Goal: Find contact information: Find contact information

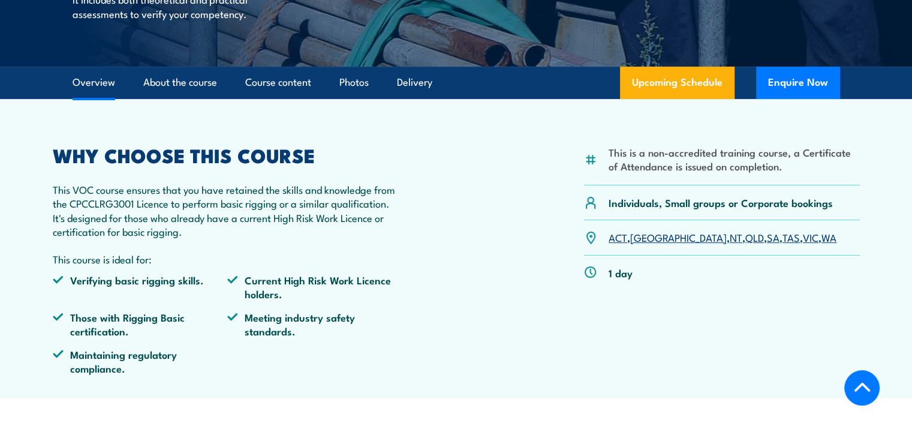
scroll to position [300, 0]
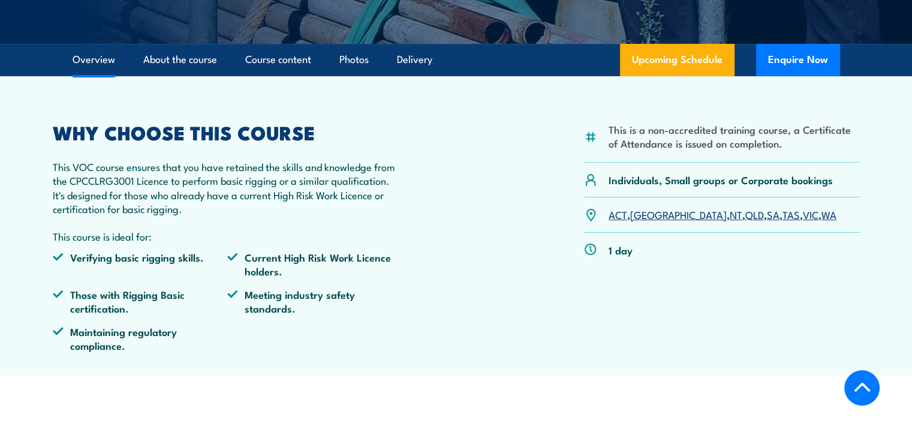
click at [822, 218] on link "WA" at bounding box center [829, 214] width 15 height 14
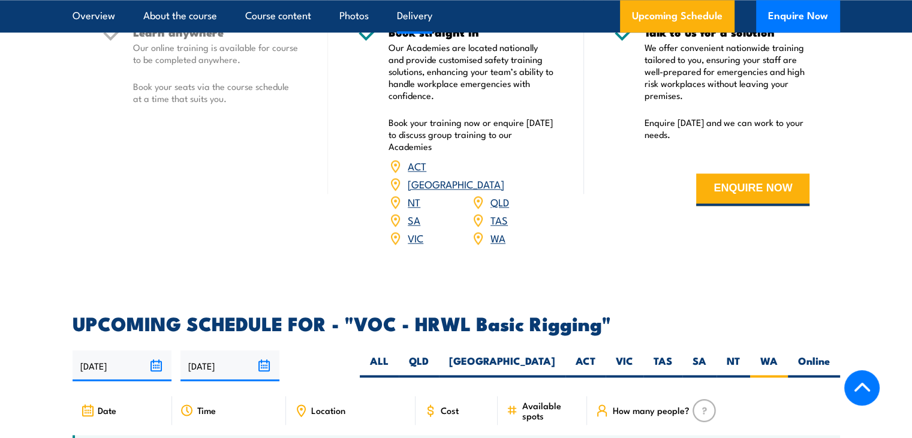
scroll to position [1499, 0]
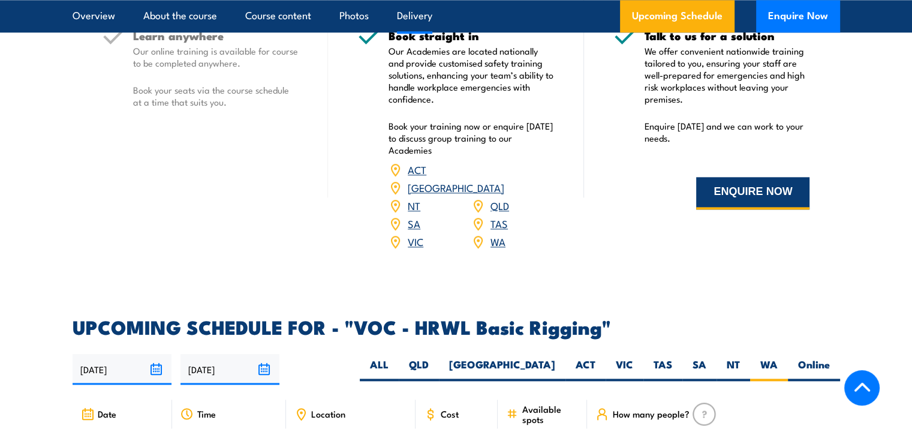
click at [697, 203] on button "ENQUIRE NOW" at bounding box center [752, 193] width 113 height 32
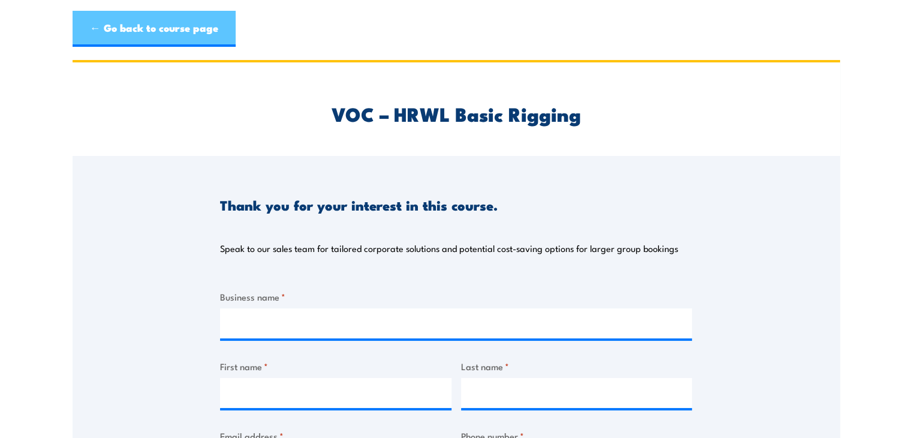
click at [92, 35] on link "← Go back to course page" at bounding box center [154, 29] width 163 height 36
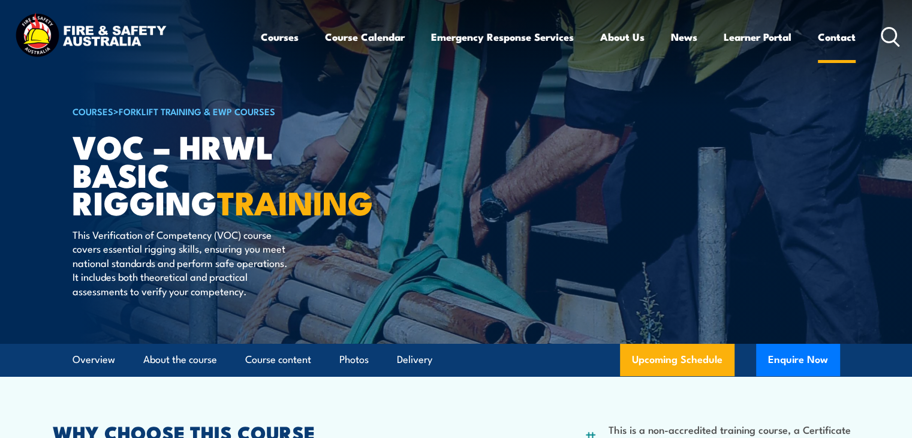
click at [838, 31] on link "Contact" at bounding box center [837, 37] width 38 height 32
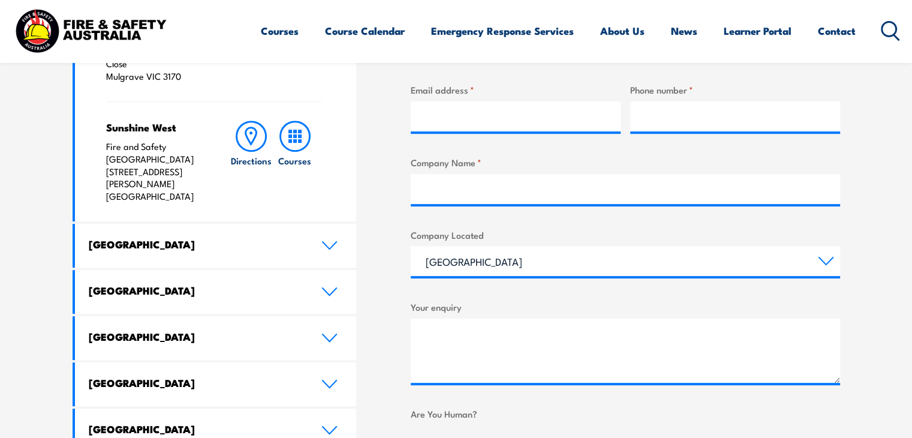
scroll to position [600, 0]
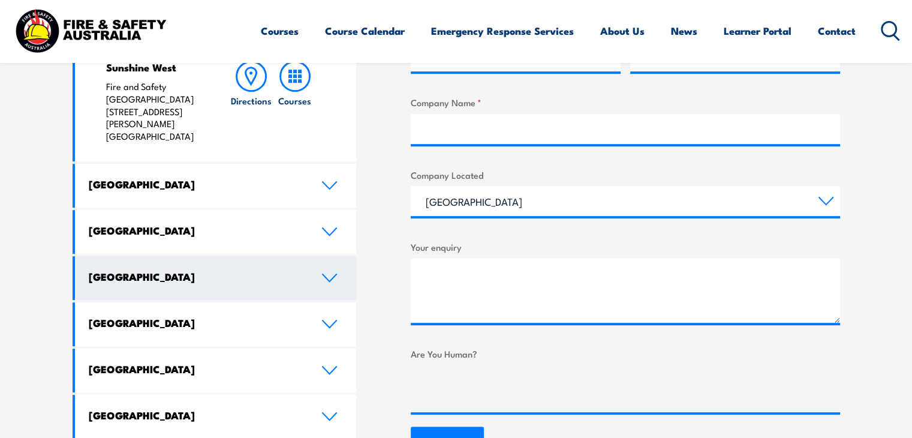
click at [236, 256] on link "[GEOGRAPHIC_DATA]" at bounding box center [216, 278] width 282 height 44
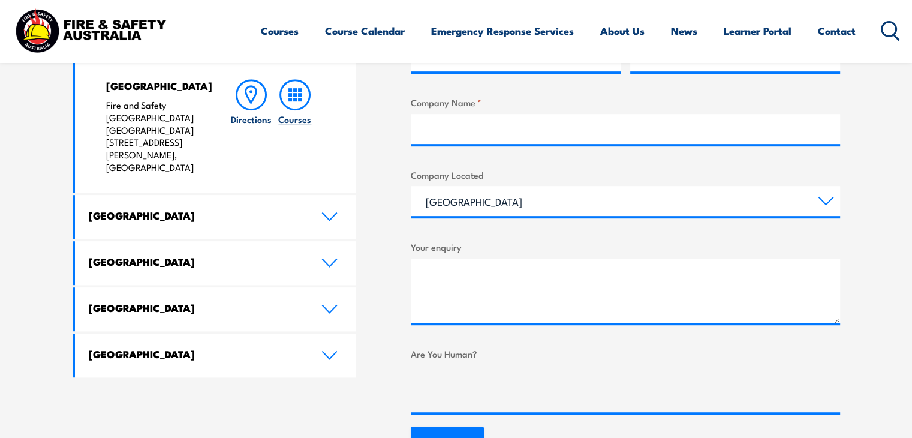
click at [295, 124] on h6 "Courses" at bounding box center [294, 119] width 33 height 13
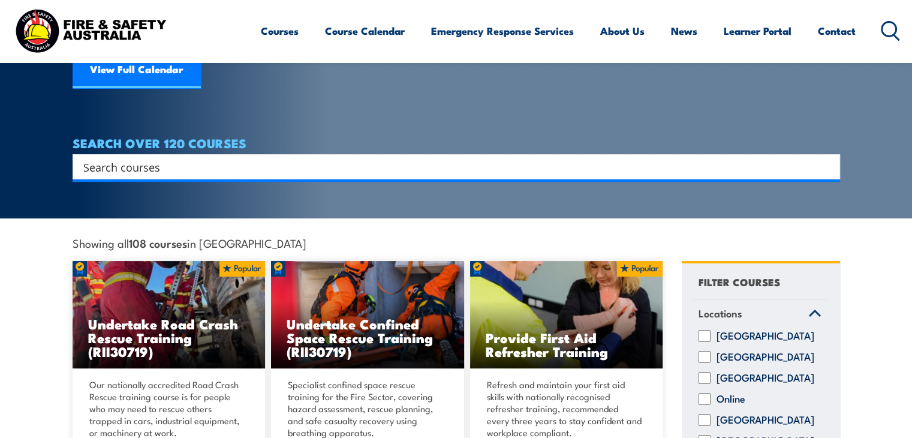
scroll to position [180, 0]
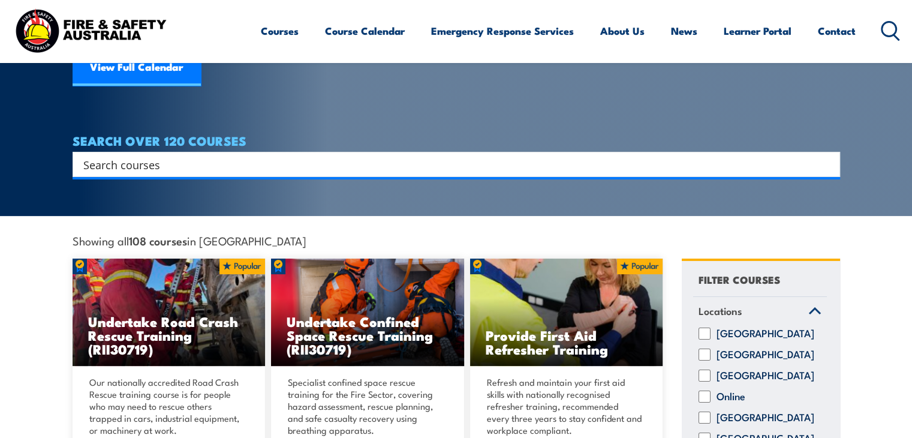
click at [150, 155] on input "Search input" at bounding box center [448, 164] width 731 height 18
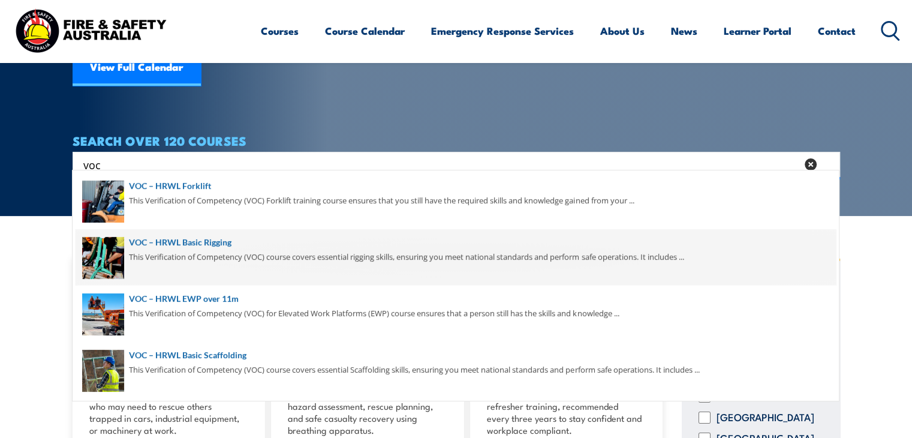
type input "voc"
click at [194, 238] on span at bounding box center [456, 257] width 761 height 56
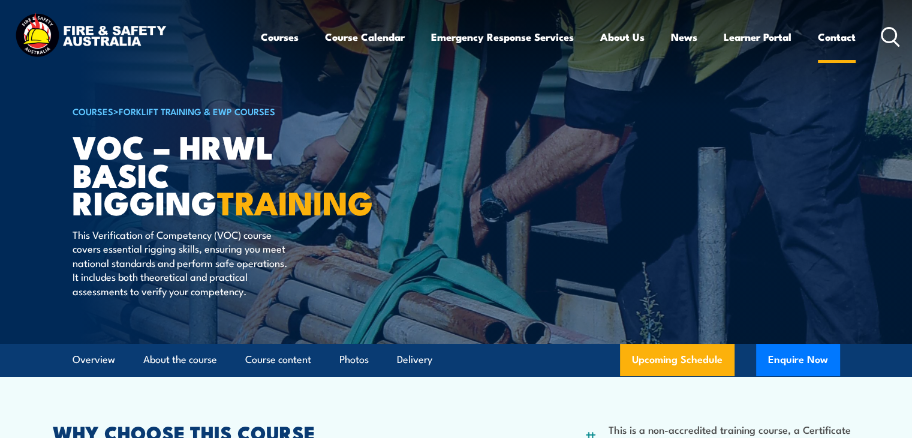
click at [839, 40] on link "Contact" at bounding box center [837, 37] width 38 height 32
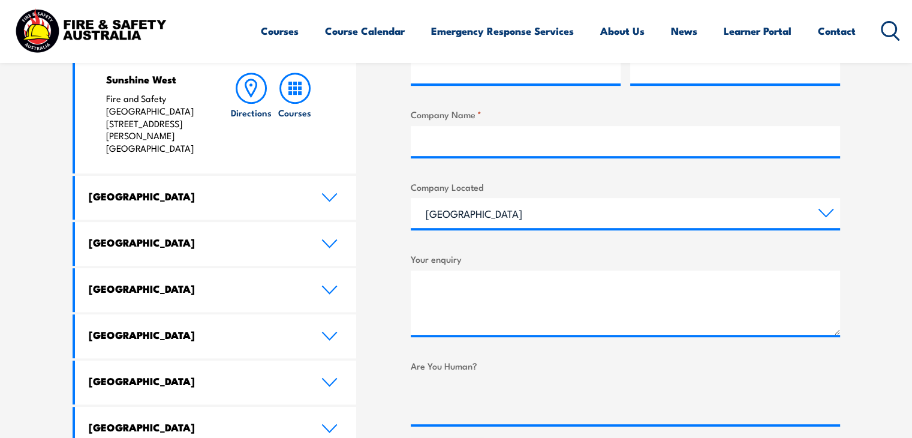
scroll to position [660, 0]
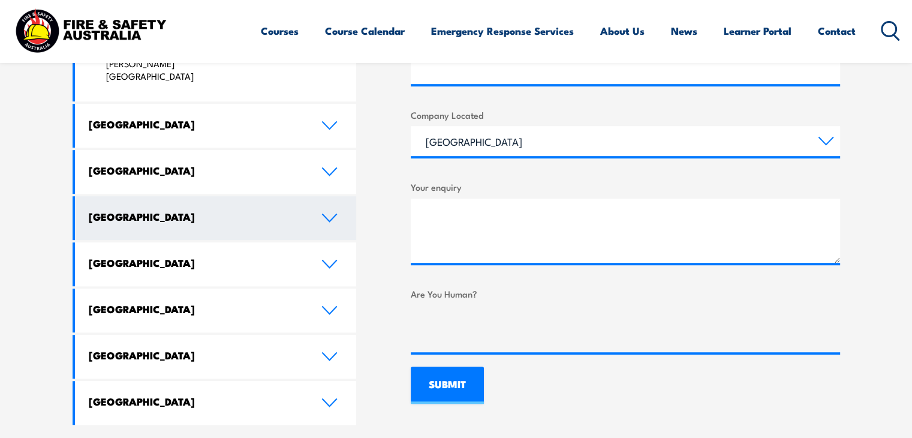
click at [233, 210] on h4 "[GEOGRAPHIC_DATA]" at bounding box center [196, 216] width 215 height 13
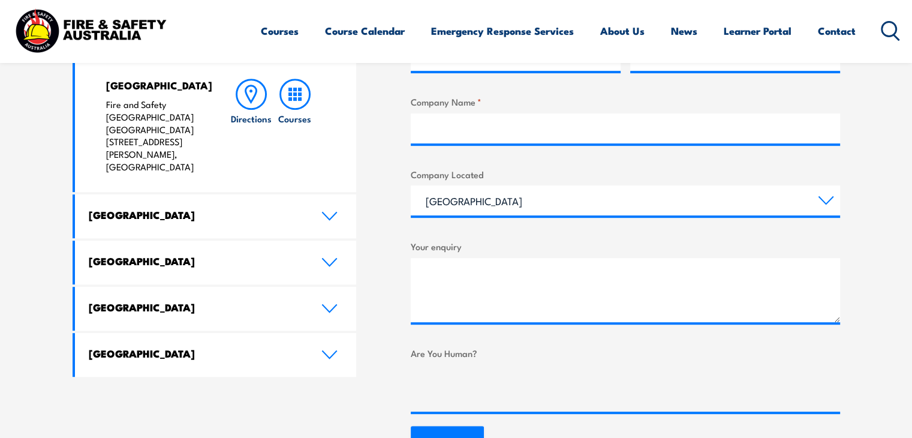
scroll to position [600, 0]
